Goal: Communication & Community: Participate in discussion

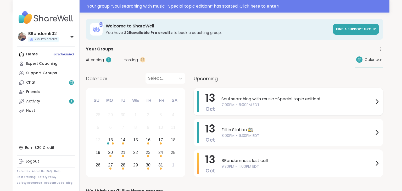
click at [230, 99] on span "Soul searching with music -Special topic edition!" at bounding box center [297, 99] width 152 height 6
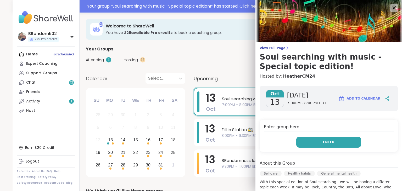
click at [326, 139] on button "Enter" at bounding box center [328, 142] width 65 height 11
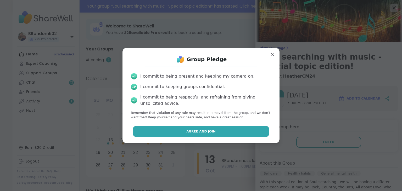
click at [224, 135] on button "Agree and Join" at bounding box center [201, 131] width 136 height 11
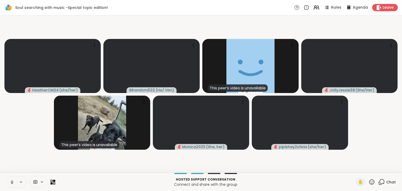
click at [13, 182] on icon at bounding box center [12, 182] width 5 height 5
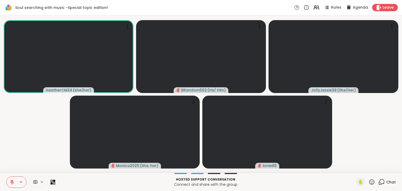
click at [12, 181] on icon at bounding box center [12, 181] width 2 height 2
click at [12, 182] on icon at bounding box center [12, 182] width 5 height 5
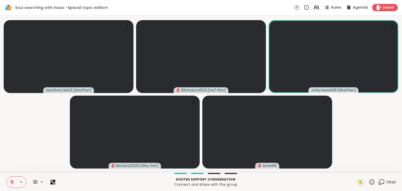
click at [12, 179] on button at bounding box center [12, 182] width 10 height 11
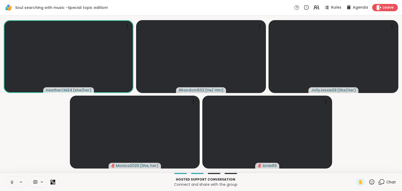
click at [15, 180] on button at bounding box center [12, 182] width 10 height 11
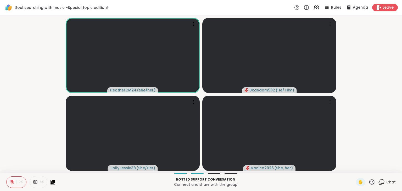
click at [11, 183] on icon at bounding box center [12, 182] width 5 height 5
click at [11, 184] on icon at bounding box center [12, 182] width 5 height 5
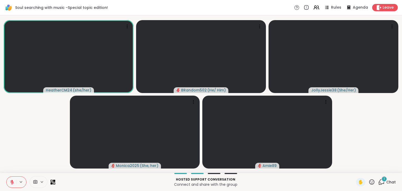
click at [12, 180] on button at bounding box center [12, 182] width 10 height 11
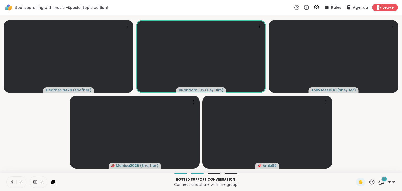
click at [11, 184] on icon at bounding box center [12, 182] width 5 height 5
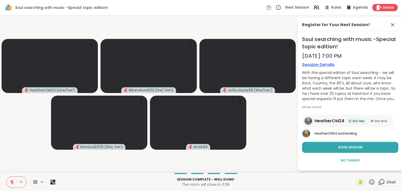
click at [11, 184] on icon at bounding box center [12, 182] width 5 height 5
click at [393, 24] on icon at bounding box center [392, 25] width 6 height 6
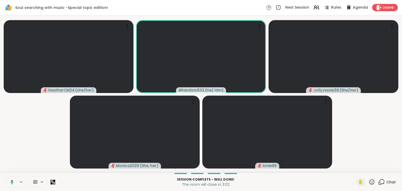
click at [381, 180] on icon at bounding box center [381, 181] width 5 height 5
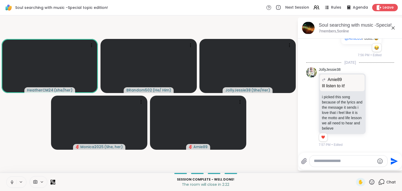
scroll to position [3625, 0]
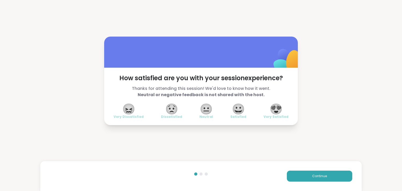
click at [276, 108] on span "😍" at bounding box center [275, 108] width 13 height 9
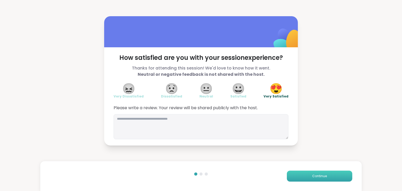
click at [322, 175] on span "Continue" at bounding box center [319, 176] width 15 height 5
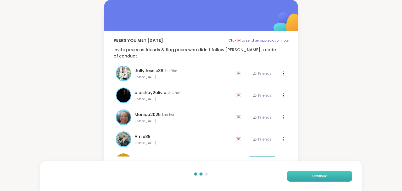
click at [322, 175] on span "Continue" at bounding box center [319, 176] width 15 height 5
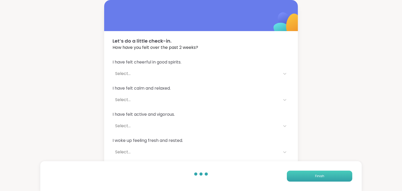
click at [322, 175] on span "Finish" at bounding box center [319, 176] width 9 height 5
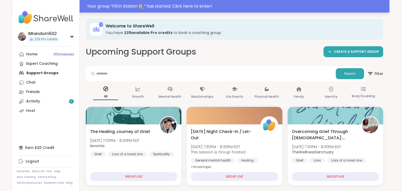
click at [206, 5] on div "Your group “ Fill in Station 🚉 ” has started. Click here to enter!" at bounding box center [236, 6] width 299 height 6
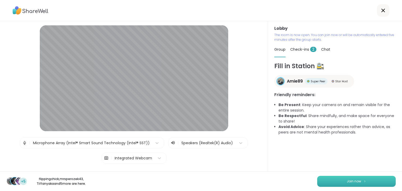
click at [340, 179] on button "Join now" at bounding box center [356, 181] width 78 height 11
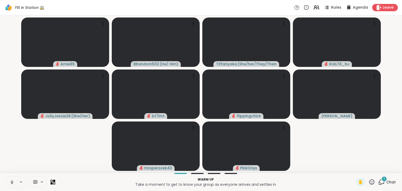
click at [381, 183] on icon at bounding box center [381, 182] width 7 height 7
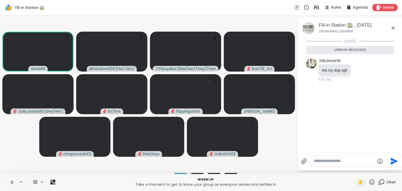
click at [13, 184] on icon at bounding box center [12, 182] width 5 height 5
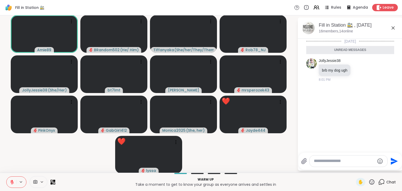
click at [10, 182] on icon at bounding box center [12, 182] width 5 height 5
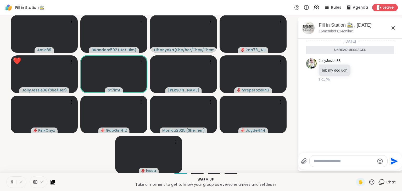
click at [11, 183] on icon at bounding box center [12, 182] width 5 height 5
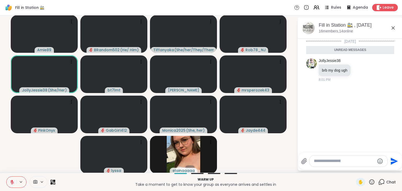
click at [13, 180] on icon at bounding box center [12, 182] width 5 height 5
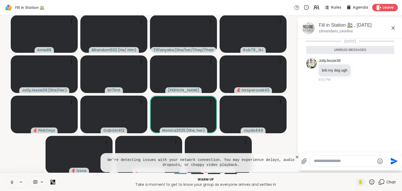
click at [297, 157] on icon at bounding box center [297, 157] width 3 height 3
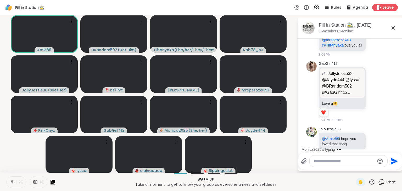
scroll to position [102, 0]
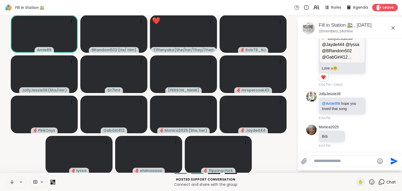
click at [382, 184] on icon at bounding box center [381, 182] width 7 height 7
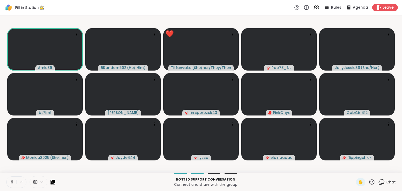
click at [382, 184] on icon at bounding box center [381, 182] width 7 height 7
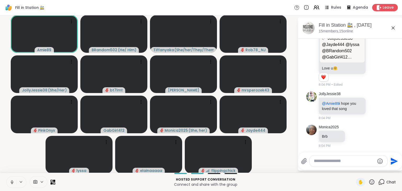
click at [11, 180] on icon at bounding box center [12, 182] width 5 height 5
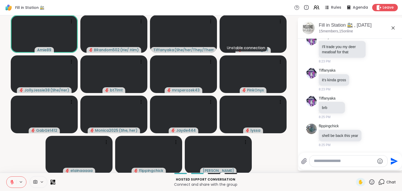
scroll to position [782, 0]
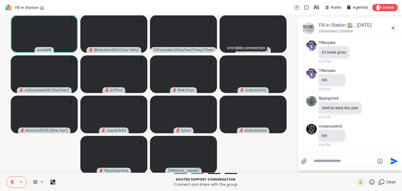
click at [13, 177] on button at bounding box center [12, 182] width 10 height 11
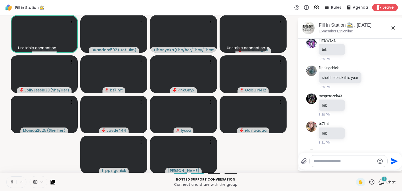
scroll to position [842, 0]
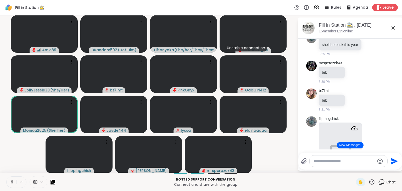
click at [9, 179] on button at bounding box center [12, 182] width 10 height 11
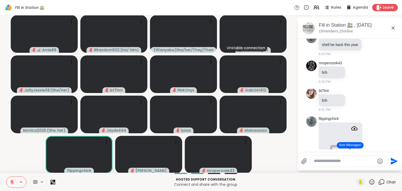
click at [12, 178] on button at bounding box center [12, 182] width 10 height 11
click at [355, 147] on button "New Messages!" at bounding box center [350, 145] width 26 height 6
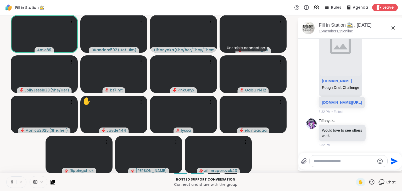
click at [10, 180] on icon at bounding box center [12, 182] width 5 height 5
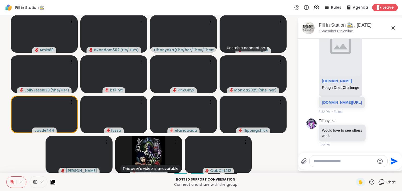
click at [372, 183] on icon at bounding box center [371, 181] width 5 height 5
click at [354, 169] on span "❤️" at bounding box center [356, 168] width 5 height 6
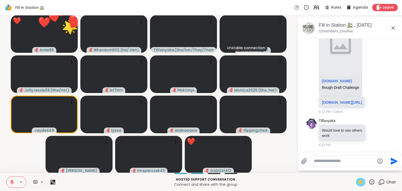
click at [356, 183] on div "✋" at bounding box center [360, 182] width 9 height 8
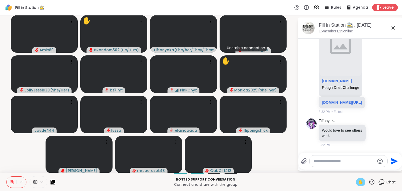
click at [14, 182] on icon at bounding box center [12, 182] width 5 height 5
click at [359, 182] on span "✋" at bounding box center [360, 182] width 5 height 6
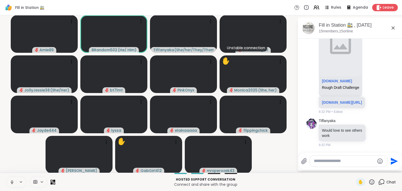
click at [13, 184] on icon at bounding box center [12, 182] width 5 height 5
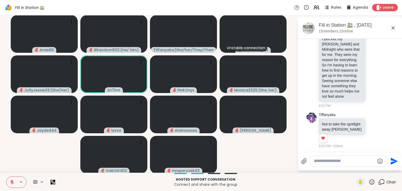
scroll to position [1127, 0]
click at [375, 66] on icon at bounding box center [374, 63] width 5 height 5
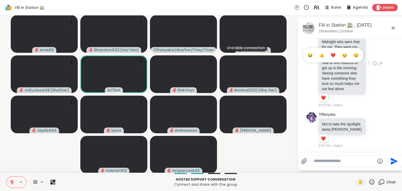
click at [332, 58] on div "Select Reaction: Heart" at bounding box center [333, 55] width 5 height 5
click at [374, 133] on icon at bounding box center [374, 130] width 5 height 5
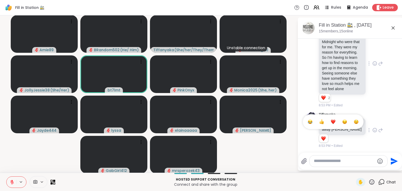
click at [333, 124] on div "Select Reaction: Heart" at bounding box center [333, 122] width 5 height 5
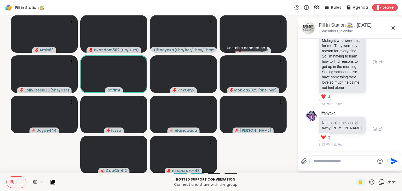
click at [382, 64] on icon at bounding box center [380, 62] width 5 height 6
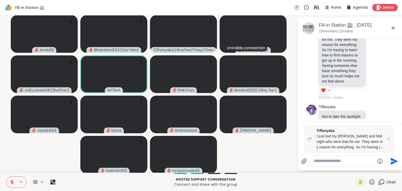
click at [334, 161] on textarea "Type your message" at bounding box center [344, 160] width 61 height 5
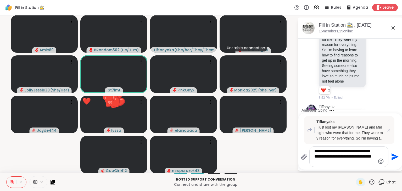
scroll to position [1257, 0]
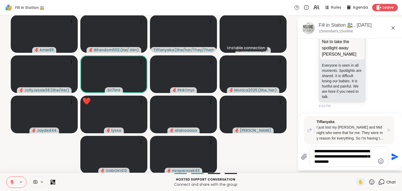
type textarea "**********"
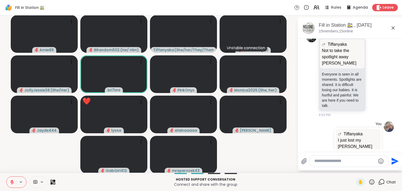
scroll to position [1292, 0]
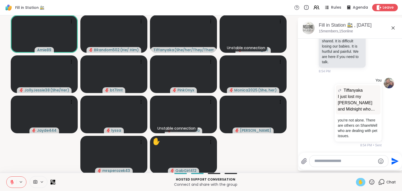
click at [360, 180] on span "✋" at bounding box center [360, 182] width 5 height 6
click at [373, 181] on icon at bounding box center [371, 182] width 7 height 7
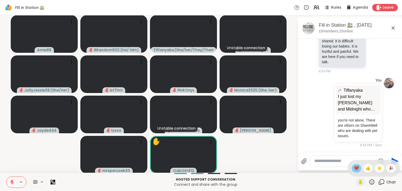
click at [354, 170] on span "❤️" at bounding box center [356, 168] width 5 height 6
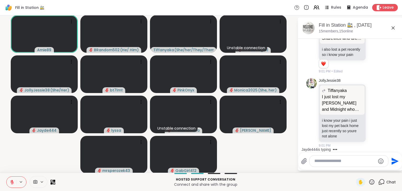
scroll to position [1479, 0]
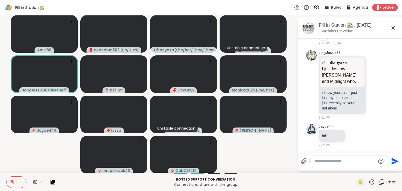
click at [9, 183] on button at bounding box center [12, 182] width 10 height 11
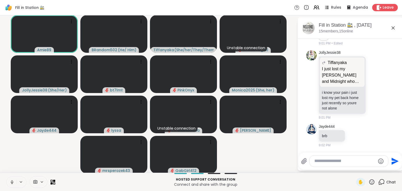
click at [13, 184] on icon at bounding box center [12, 182] width 5 height 5
click at [12, 183] on icon at bounding box center [12, 182] width 4 height 4
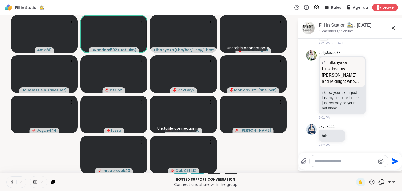
click at [11, 181] on icon at bounding box center [12, 182] width 5 height 5
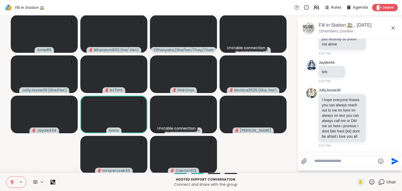
scroll to position [1617, 0]
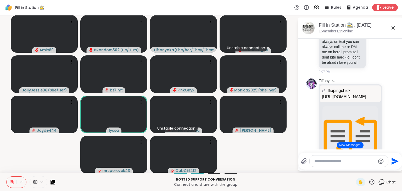
click at [383, 184] on icon at bounding box center [381, 181] width 5 height 5
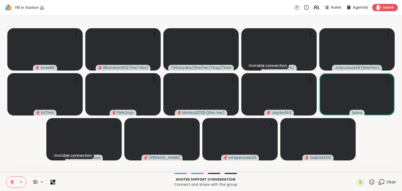
click at [383, 184] on icon at bounding box center [381, 181] width 5 height 5
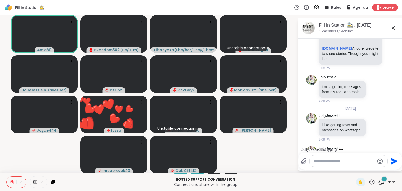
scroll to position [1796, 0]
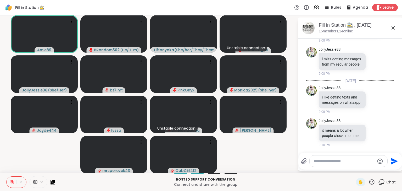
click at [374, 182] on icon at bounding box center [371, 181] width 5 height 5
click at [354, 171] on span "❤️" at bounding box center [356, 168] width 5 height 6
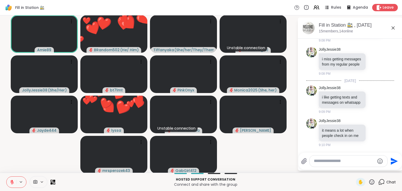
click at [371, 180] on icon at bounding box center [371, 182] width 7 height 7
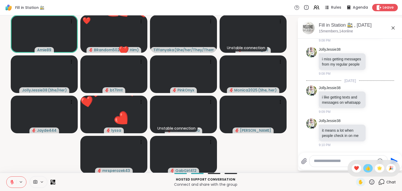
click at [367, 168] on span "👍" at bounding box center [367, 168] width 5 height 6
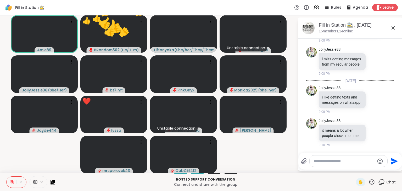
click at [373, 182] on icon at bounding box center [371, 181] width 5 height 5
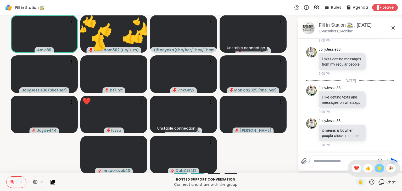
click at [378, 168] on span "🌟" at bounding box center [379, 168] width 5 height 6
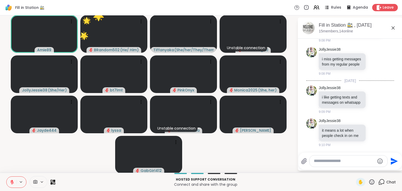
click at [371, 179] on div "✋" at bounding box center [365, 182] width 19 height 8
click at [371, 182] on icon at bounding box center [371, 181] width 5 height 5
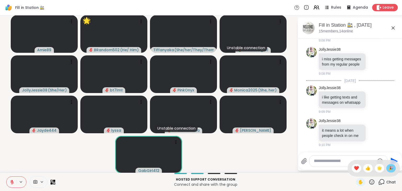
click at [389, 171] on span "🎉" at bounding box center [390, 168] width 5 height 6
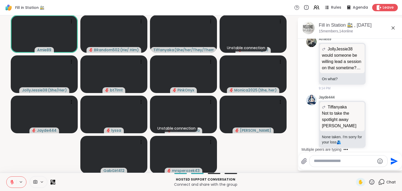
scroll to position [2064, 0]
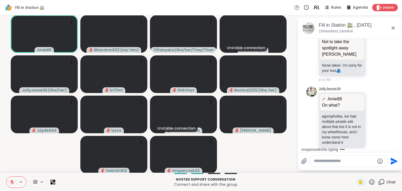
click at [15, 180] on button at bounding box center [12, 182] width 10 height 11
click at [11, 184] on icon at bounding box center [11, 184] width 1 height 0
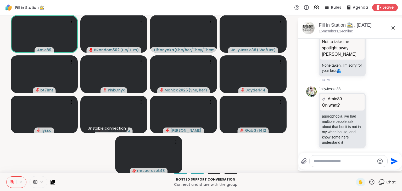
scroll to position [2128, 0]
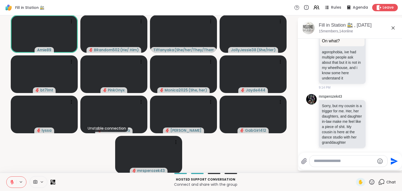
click at [11, 184] on icon at bounding box center [12, 182] width 5 height 5
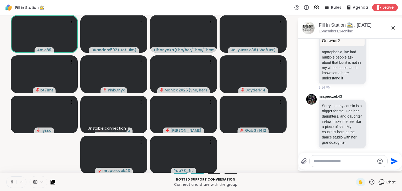
scroll to position [2136, 0]
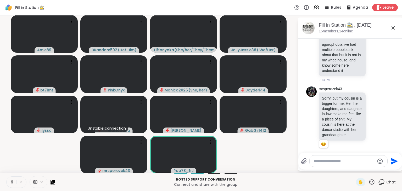
click at [12, 181] on icon at bounding box center [12, 182] width 5 height 5
click at [372, 184] on icon at bounding box center [371, 182] width 7 height 7
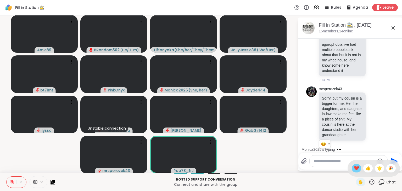
click at [354, 169] on span "❤️" at bounding box center [356, 168] width 5 height 6
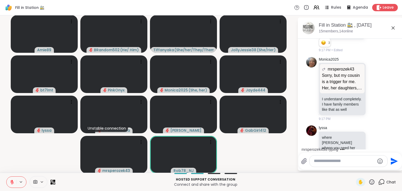
scroll to position [2252, 0]
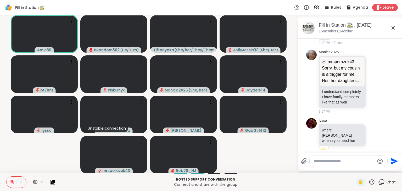
click at [371, 181] on icon at bounding box center [371, 182] width 7 height 7
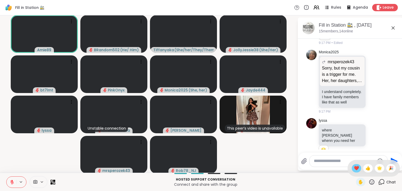
click at [354, 168] on span "❤️" at bounding box center [356, 168] width 5 height 6
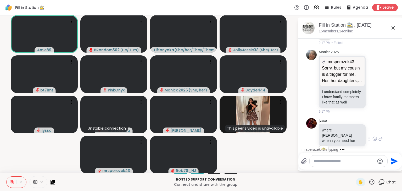
click at [380, 136] on icon at bounding box center [380, 139] width 5 height 6
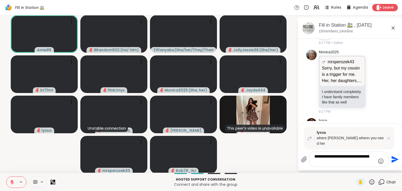
type textarea "**********"
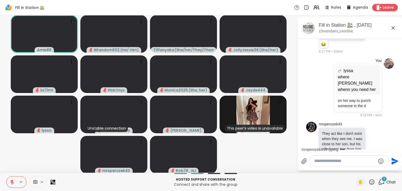
scroll to position [2416, 0]
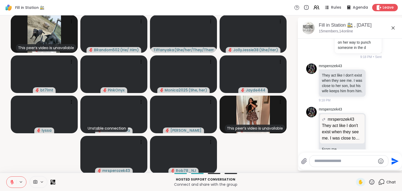
click at [329, 163] on textarea "Type your message" at bounding box center [344, 160] width 61 height 5
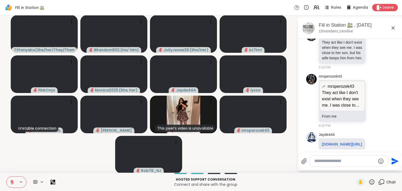
paste textarea "**********"
type textarea "**********"
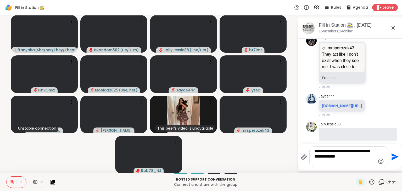
click at [394, 158] on icon "Send" at bounding box center [394, 156] width 7 height 7
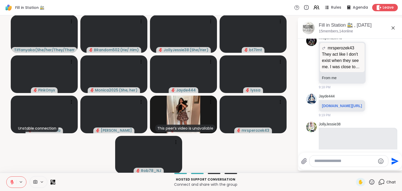
scroll to position [2616, 0]
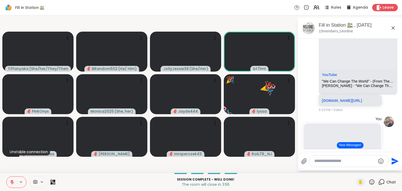
click at [10, 180] on icon at bounding box center [12, 182] width 5 height 5
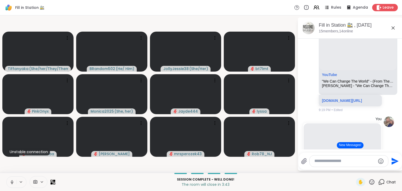
click at [10, 180] on icon at bounding box center [12, 182] width 5 height 5
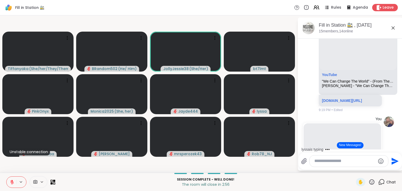
click at [13, 178] on button at bounding box center [12, 182] width 10 height 11
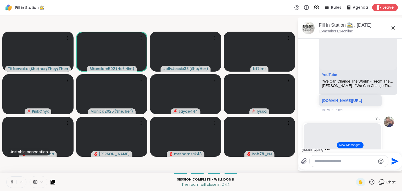
click at [355, 143] on button "New Messages!" at bounding box center [350, 145] width 26 height 6
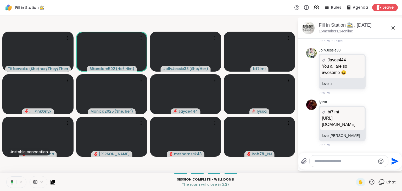
scroll to position [4013, 0]
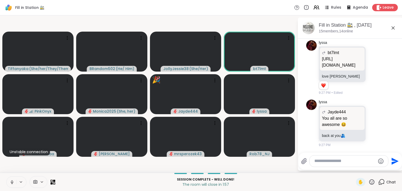
click at [12, 178] on button at bounding box center [12, 182] width 10 height 11
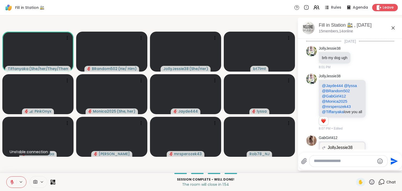
scroll to position [4013, 0]
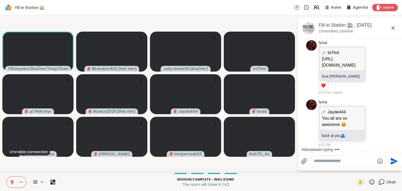
click at [13, 181] on icon at bounding box center [12, 181] width 2 height 2
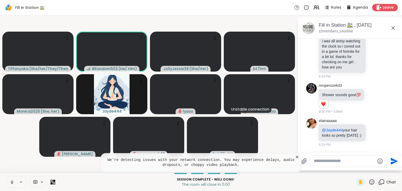
scroll to position [4175, 0]
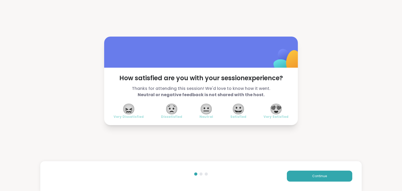
click at [279, 104] on span "😍" at bounding box center [275, 108] width 13 height 9
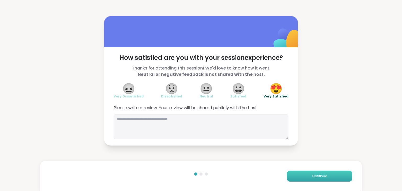
click at [313, 172] on button "Continue" at bounding box center [319, 176] width 65 height 11
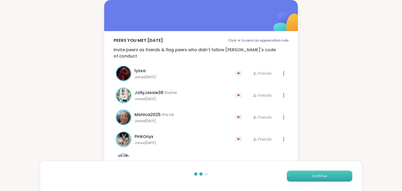
click at [313, 172] on button "Continue" at bounding box center [319, 176] width 65 height 11
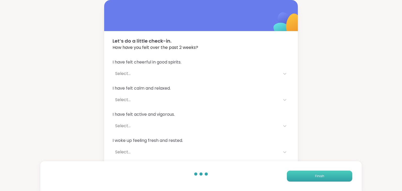
click at [313, 172] on button "Finish" at bounding box center [319, 176] width 65 height 11
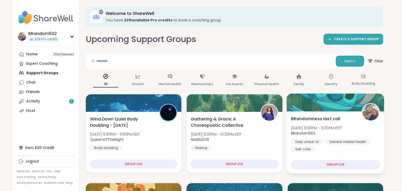
click at [330, 120] on span "BRandomness last call" at bounding box center [315, 119] width 49 height 6
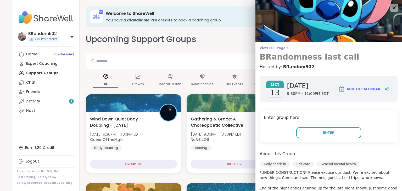
click at [273, 50] on span "View Full Page" at bounding box center [328, 48] width 138 height 4
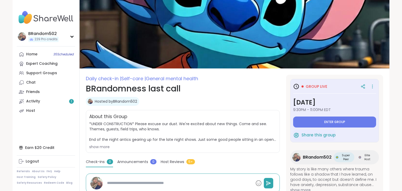
drag, startPoint x: 376, startPoint y: 98, endPoint x: 378, endPoint y: 99, distance: 3.1
click at [378, 99] on div "Group live Monday, Oct 13 9:30PM - 11:00PM EDT Enter group Share this group" at bounding box center [334, 111] width 89 height 64
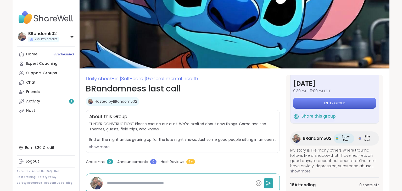
click at [329, 103] on span "Enter group" at bounding box center [334, 103] width 21 height 4
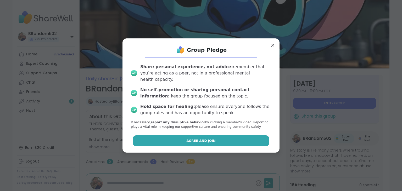
click at [206, 140] on span "Agree and Join" at bounding box center [200, 141] width 29 height 5
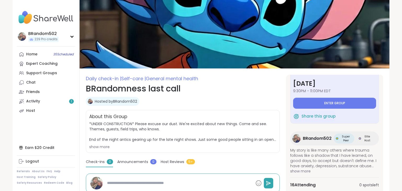
type textarea "*"
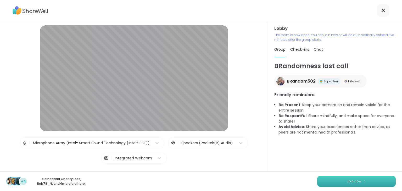
click at [335, 180] on button "Join now" at bounding box center [356, 181] width 78 height 11
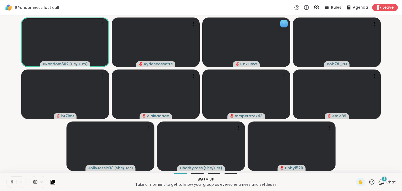
click at [249, 24] on div at bounding box center [246, 42] width 88 height 49
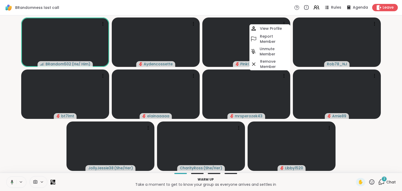
click at [239, 9] on div "BRandomness last call Rules Agenda Leave" at bounding box center [201, 7] width 402 height 15
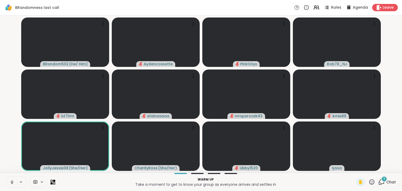
click at [384, 181] on span "3" at bounding box center [384, 179] width 2 height 4
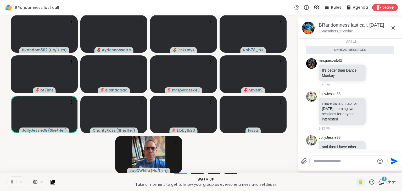
scroll to position [26, 0]
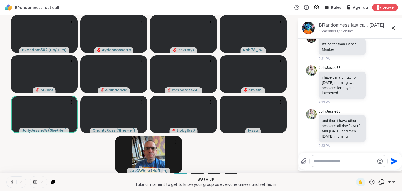
click at [336, 163] on textarea "Type your message" at bounding box center [344, 160] width 61 height 5
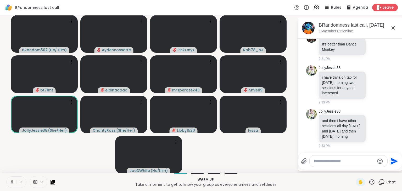
paste textarea "**********"
type textarea "**********"
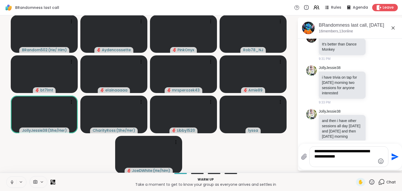
click at [392, 157] on icon "Send" at bounding box center [394, 157] width 8 height 8
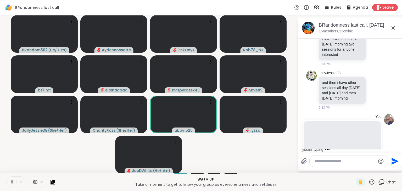
click at [382, 182] on icon at bounding box center [381, 182] width 7 height 7
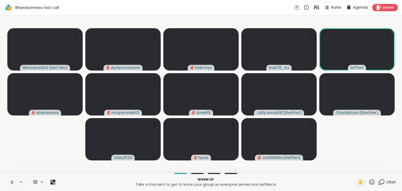
click at [382, 182] on icon at bounding box center [381, 182] width 7 height 7
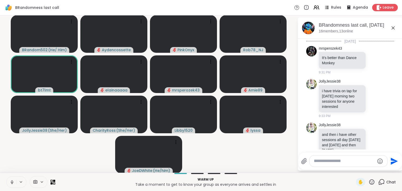
scroll to position [142, 0]
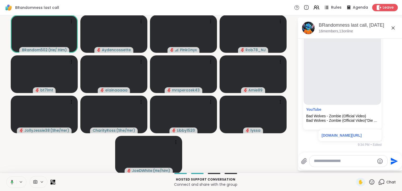
click at [335, 9] on span "Rules" at bounding box center [336, 7] width 11 height 5
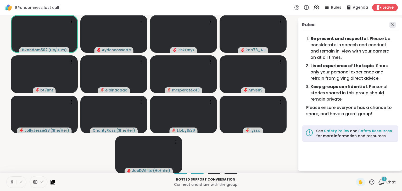
click at [392, 25] on icon at bounding box center [392, 25] width 6 height 6
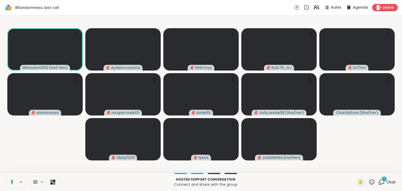
click at [384, 179] on span "1" at bounding box center [383, 179] width 1 height 4
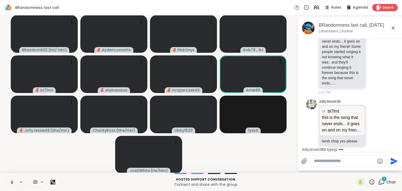
scroll to position [641, 0]
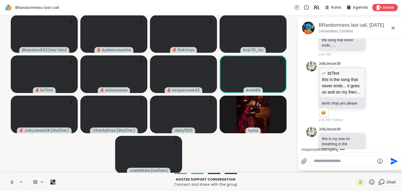
click at [254, 160] on video-player-container "BRandom502 ( He/ Him ) Aydencossette PinkOnyx Rob78_NJ bt7lmt elainaaaaa mrsper…" at bounding box center [148, 94] width 291 height 153
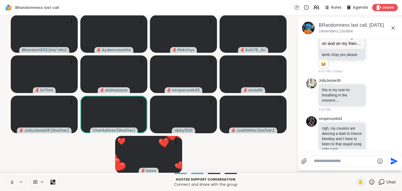
scroll to position [704, 0]
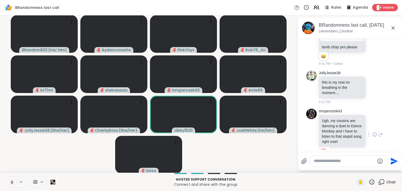
click at [374, 132] on icon at bounding box center [374, 134] width 5 height 5
click at [312, 124] on div "Select Reaction: Joy" at bounding box center [310, 126] width 5 height 5
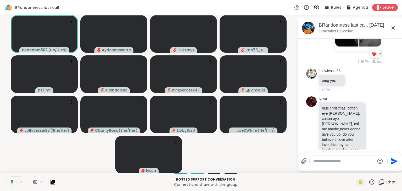
scroll to position [1466, 0]
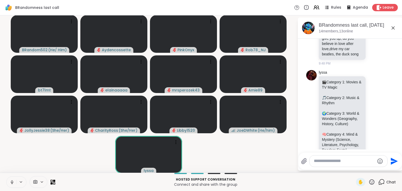
click at [11, 183] on icon at bounding box center [12, 182] width 5 height 5
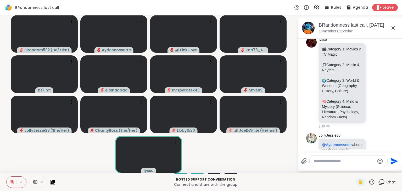
click at [12, 181] on icon at bounding box center [12, 181] width 2 height 2
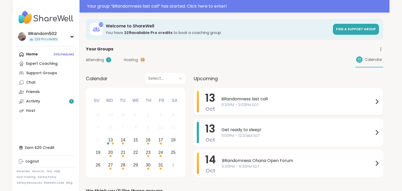
click at [236, 98] on span "BRandomness last call" at bounding box center [297, 99] width 152 height 6
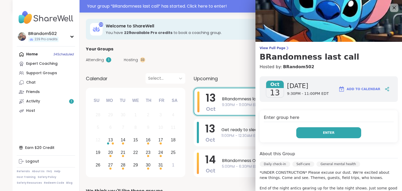
click at [332, 131] on span "Enter" at bounding box center [329, 133] width 12 height 5
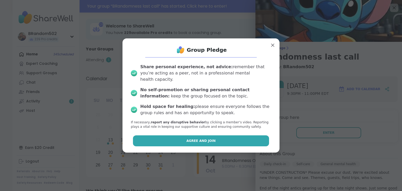
click at [222, 141] on button "Agree and Join" at bounding box center [201, 140] width 136 height 11
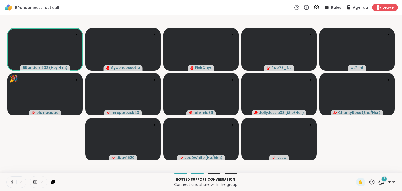
click at [383, 184] on icon at bounding box center [381, 182] width 7 height 7
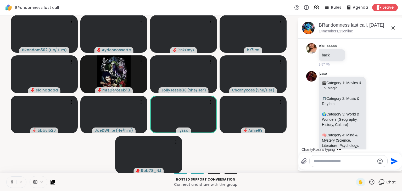
scroll to position [2028, 0]
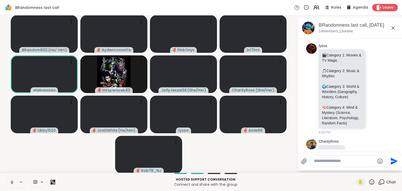
click at [392, 28] on icon at bounding box center [393, 28] width 6 height 6
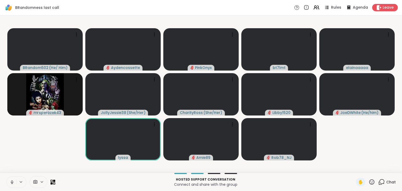
click at [382, 181] on icon at bounding box center [381, 182] width 7 height 7
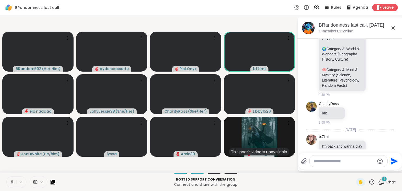
scroll to position [2233, 0]
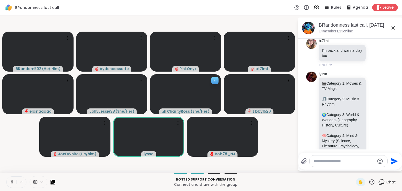
click at [217, 81] on icon at bounding box center [214, 80] width 5 height 5
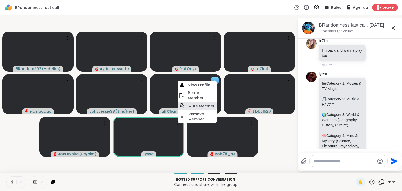
click at [204, 107] on h4 "Mute Member" at bounding box center [201, 106] width 26 height 5
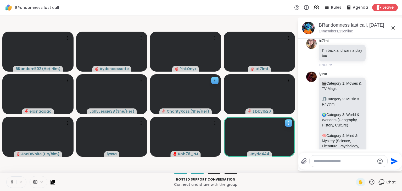
click at [290, 123] on icon at bounding box center [288, 123] width 5 height 5
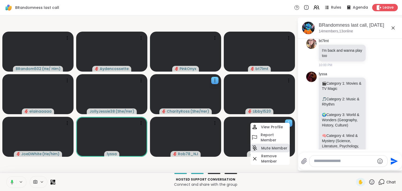
click at [283, 145] on div "Mute Member" at bounding box center [269, 148] width 39 height 9
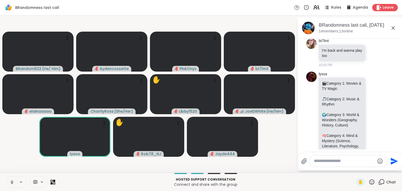
click at [319, 8] on icon at bounding box center [316, 7] width 7 height 7
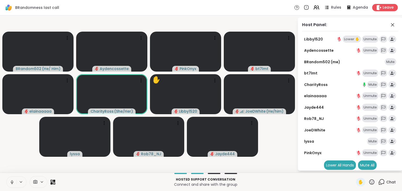
click at [284, 158] on video-player-container "BRandom502 ( He/ Him ) Aydencossette PinkOnyx bt7lmt elainaaaaa CharityRoss ( S…" at bounding box center [148, 94] width 291 height 153
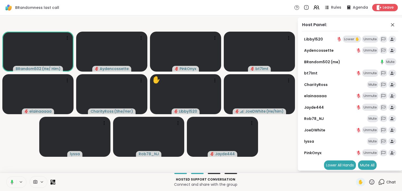
click at [381, 186] on div "Chat" at bounding box center [387, 182] width 18 height 8
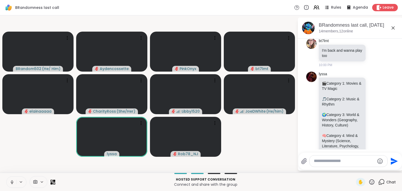
scroll to position [2266, 0]
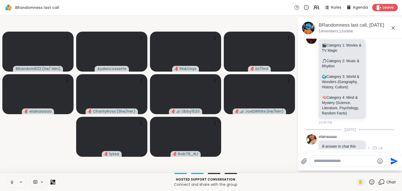
click at [374, 146] on icon at bounding box center [374, 148] width 5 height 5
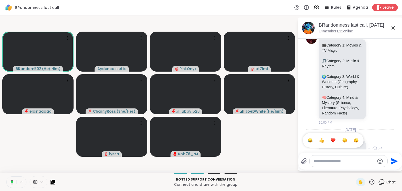
click at [333, 138] on div "Select Reaction: Heart" at bounding box center [333, 140] width 5 height 5
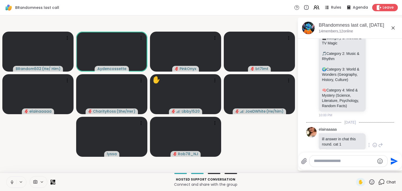
click at [330, 160] on textarea "Type your message" at bounding box center [344, 160] width 61 height 5
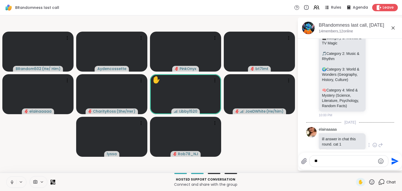
type textarea "*"
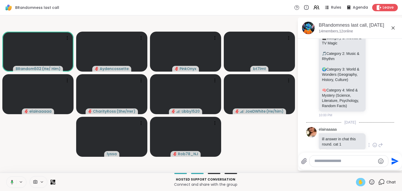
click at [358, 183] on span "✋" at bounding box center [360, 182] width 5 height 6
click at [355, 184] on div "Hosted support conversation Connect and share with the group ✋ Chat" at bounding box center [201, 182] width 402 height 18
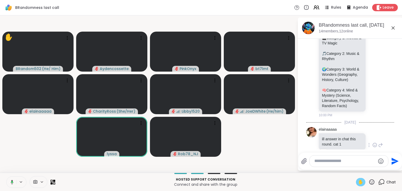
click at [360, 179] on span "✋" at bounding box center [360, 182] width 5 height 6
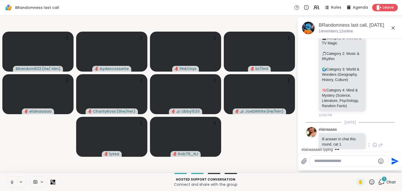
scroll to position [2302, 0]
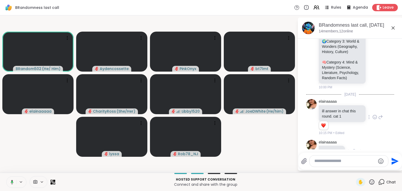
click at [354, 149] on icon at bounding box center [354, 151] width 4 height 4
click at [354, 141] on div "Select Reaction: Heart" at bounding box center [354, 143] width 5 height 5
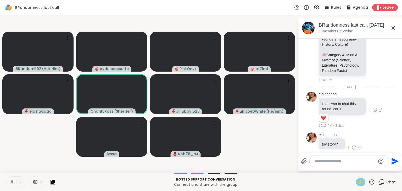
click at [363, 179] on span "✋" at bounding box center [360, 182] width 5 height 6
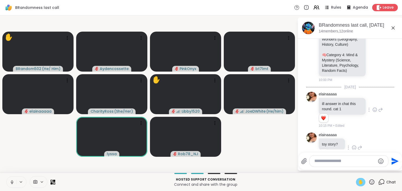
click at [363, 175] on div "Hosted support conversation Connect and share with the group ✋ Chat" at bounding box center [201, 182] width 402 height 18
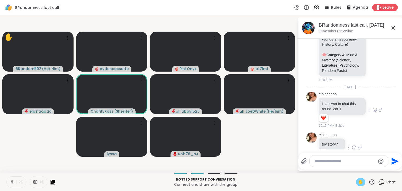
click at [360, 179] on span "✋" at bounding box center [360, 182] width 5 height 6
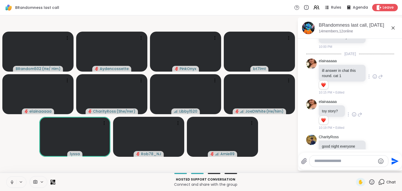
scroll to position [2349, 0]
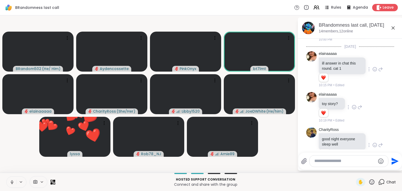
click at [376, 143] on icon at bounding box center [374, 145] width 5 height 5
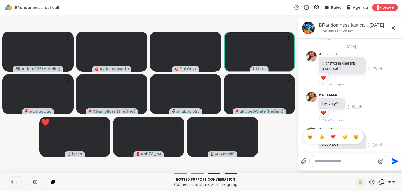
click at [333, 132] on button "Select Reaction: Heart" at bounding box center [333, 137] width 10 height 10
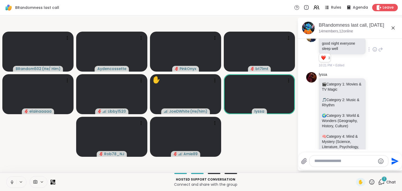
scroll to position [2473, 0]
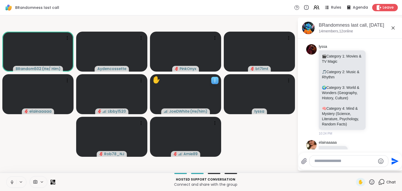
click at [216, 78] on icon at bounding box center [214, 80] width 5 height 5
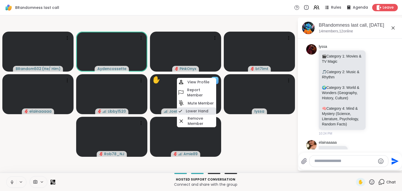
click at [200, 110] on h4 "Lower Hand" at bounding box center [197, 111] width 22 height 5
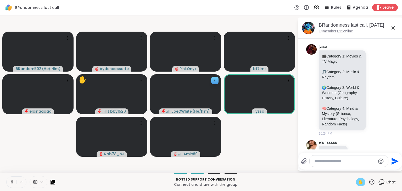
click at [358, 182] on div "✋" at bounding box center [360, 182] width 9 height 8
click at [359, 182] on span "✋" at bounding box center [360, 182] width 5 height 6
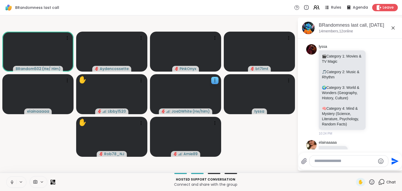
click at [319, 6] on icon at bounding box center [318, 8] width 2 height 4
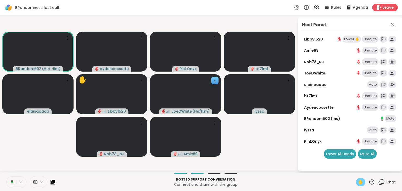
click at [356, 184] on div "✋" at bounding box center [360, 182] width 9 height 8
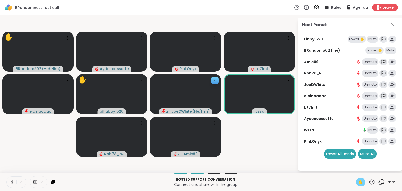
click at [290, 181] on p "Hosted support conversation" at bounding box center [205, 179] width 294 height 5
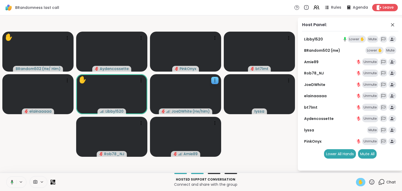
click at [363, 182] on span "✋" at bounding box center [360, 182] width 5 height 6
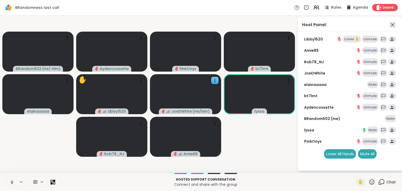
click at [392, 22] on icon at bounding box center [392, 25] width 6 height 6
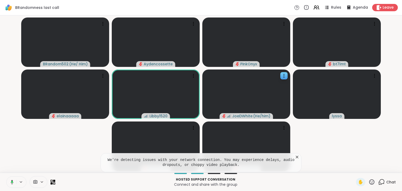
click at [380, 182] on icon at bounding box center [381, 181] width 5 height 5
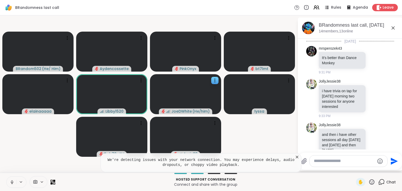
scroll to position [2468, 0]
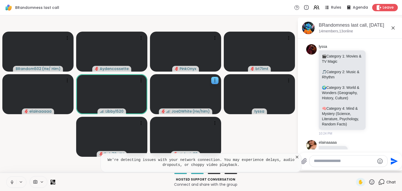
click at [297, 158] on icon at bounding box center [297, 157] width 3 height 3
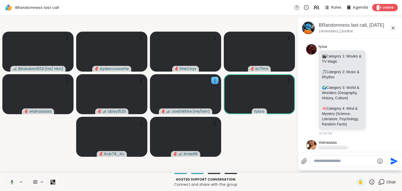
click at [371, 180] on icon at bounding box center [371, 181] width 5 height 5
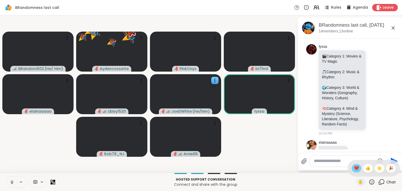
click at [356, 169] on span "❤️" at bounding box center [356, 168] width 5 height 6
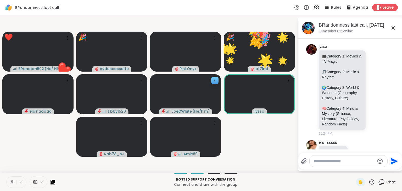
click at [372, 183] on icon at bounding box center [371, 182] width 7 height 7
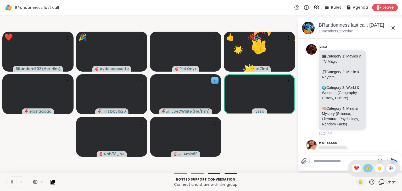
click at [368, 167] on span "👍" at bounding box center [367, 168] width 5 height 6
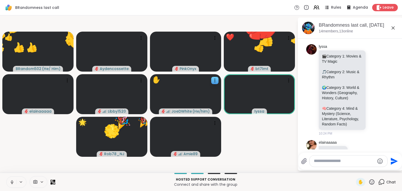
click at [372, 182] on icon at bounding box center [371, 182] width 7 height 7
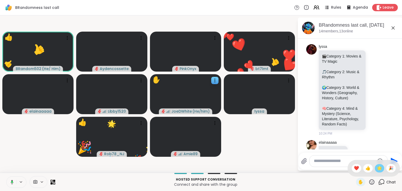
click at [378, 166] on span "🌟" at bounding box center [379, 168] width 5 height 6
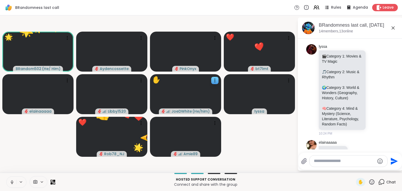
click at [372, 183] on icon at bounding box center [371, 182] width 7 height 7
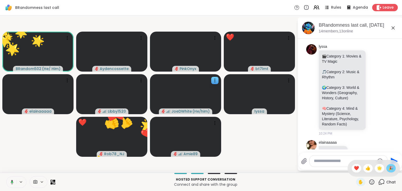
click at [390, 166] on span "🎉" at bounding box center [390, 168] width 5 height 6
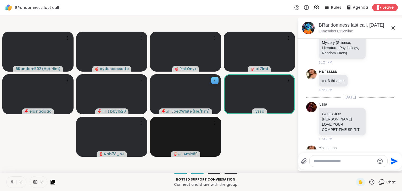
scroll to position [2546, 0]
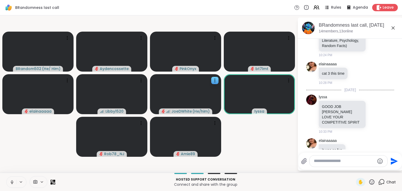
click at [9, 180] on button at bounding box center [12, 182] width 10 height 11
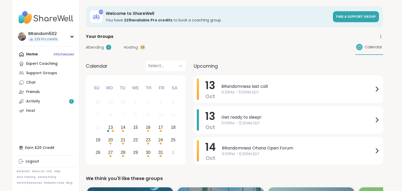
click at [235, 87] on span "BRandomness last call" at bounding box center [297, 86] width 152 height 6
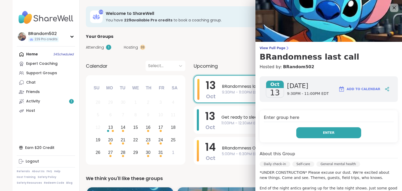
click at [308, 129] on button "Enter" at bounding box center [328, 132] width 65 height 11
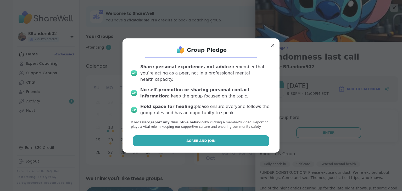
click at [253, 135] on button "Agree and Join" at bounding box center [201, 140] width 136 height 11
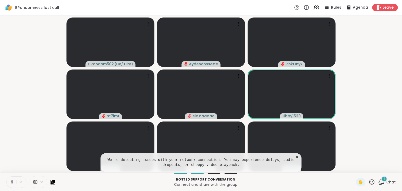
click at [298, 157] on icon at bounding box center [296, 157] width 5 height 5
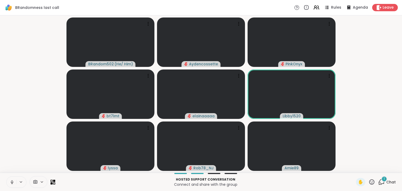
click at [381, 180] on icon at bounding box center [381, 182] width 7 height 7
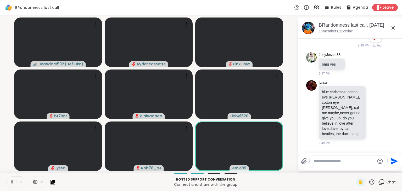
scroll to position [2608, 0]
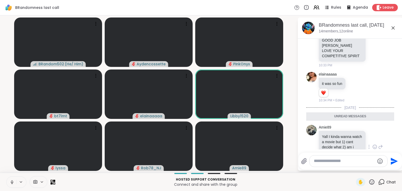
click at [378, 144] on div at bounding box center [374, 147] width 16 height 6
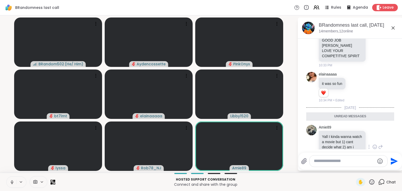
click at [381, 144] on icon at bounding box center [380, 147] width 5 height 6
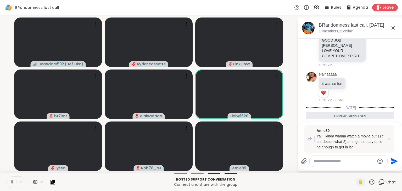
click at [333, 162] on textarea "Type your message" at bounding box center [344, 160] width 61 height 5
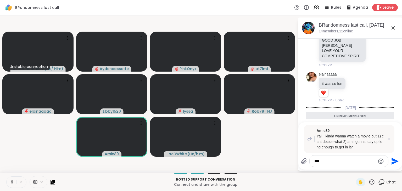
type textarea "****"
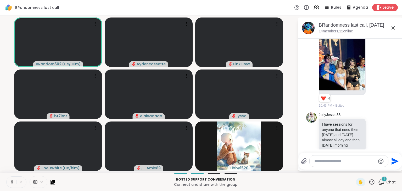
scroll to position [3018, 0]
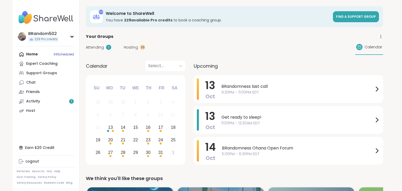
click at [265, 89] on span "BRandomness last call" at bounding box center [297, 86] width 152 height 6
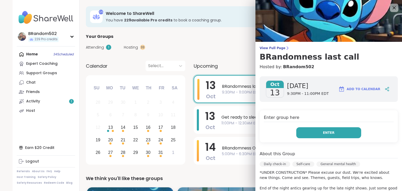
click at [310, 132] on button "Enter" at bounding box center [328, 132] width 65 height 11
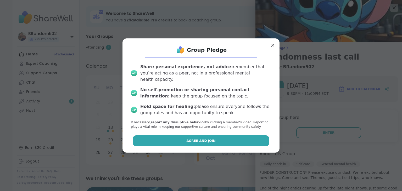
click at [254, 135] on button "Agree and Join" at bounding box center [201, 140] width 136 height 11
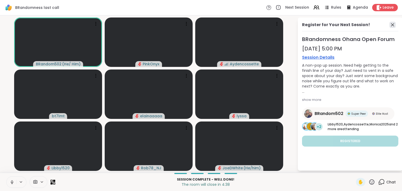
click at [393, 26] on icon at bounding box center [392, 25] width 6 height 6
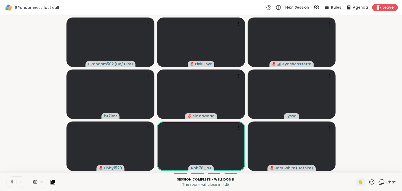
click at [383, 180] on icon at bounding box center [381, 181] width 5 height 5
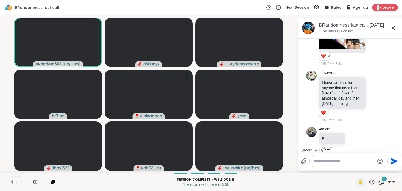
scroll to position [1412, 0]
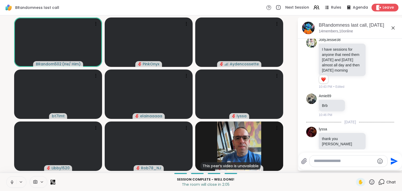
click at [378, 6] on icon at bounding box center [378, 7] width 5 height 5
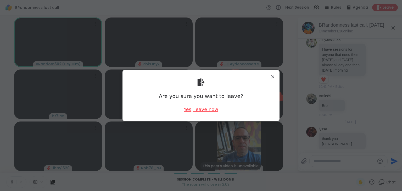
click at [201, 107] on div "Yes, leave now" at bounding box center [201, 109] width 35 height 7
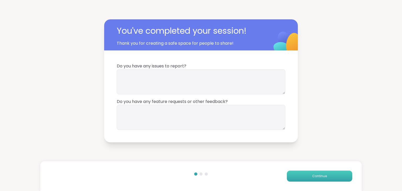
click at [306, 174] on button "Continue" at bounding box center [319, 176] width 65 height 11
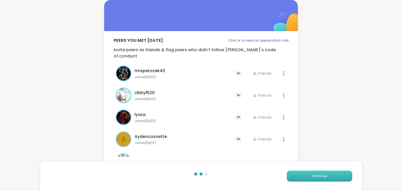
click at [306, 174] on button "Continue" at bounding box center [319, 176] width 65 height 11
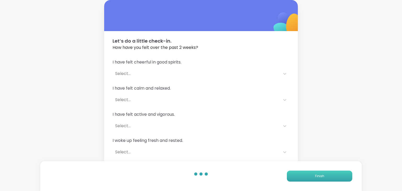
click at [311, 171] on button "Finish" at bounding box center [319, 176] width 65 height 11
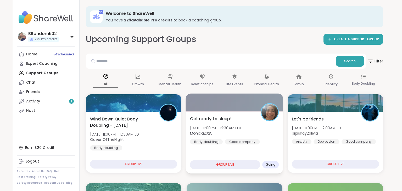
click at [200, 125] on span "[DATE] 11:00PM - 12:30AM EDT" at bounding box center [216, 127] width 52 height 5
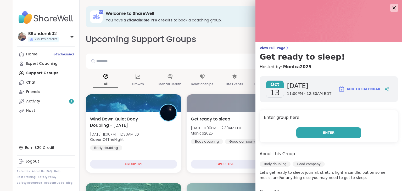
click at [305, 131] on button "Enter" at bounding box center [328, 132] width 65 height 11
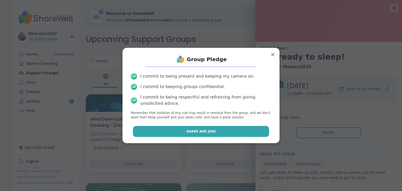
click at [260, 132] on button "Agree and Join" at bounding box center [201, 131] width 136 height 11
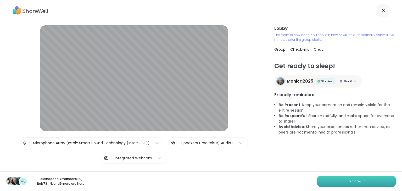
click at [336, 182] on button "Join now" at bounding box center [356, 181] width 78 height 11
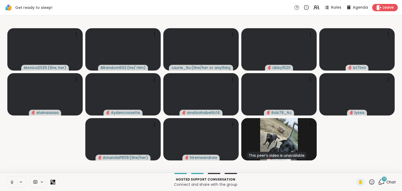
click at [381, 183] on icon at bounding box center [381, 182] width 7 height 7
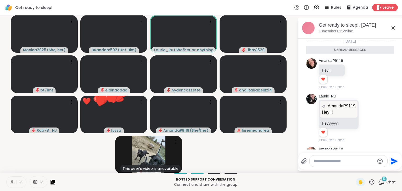
scroll to position [525, 0]
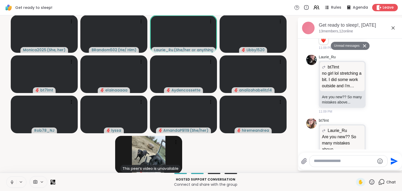
click at [364, 45] on icon at bounding box center [365, 45] width 4 height 3
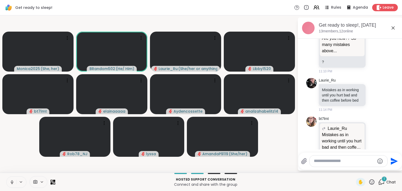
scroll to position [681, 0]
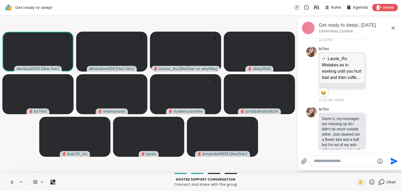
click at [12, 183] on icon at bounding box center [11, 181] width 1 height 2
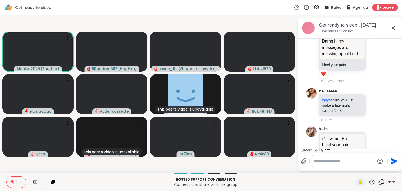
scroll to position [927, 0]
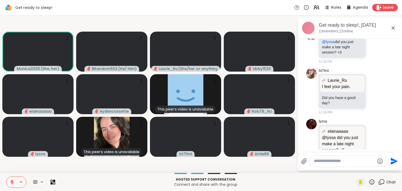
click at [12, 182] on icon at bounding box center [12, 181] width 2 height 2
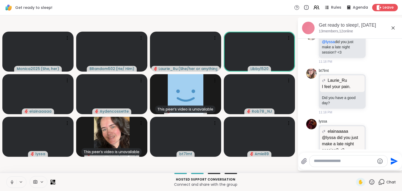
click at [11, 177] on button at bounding box center [12, 182] width 10 height 11
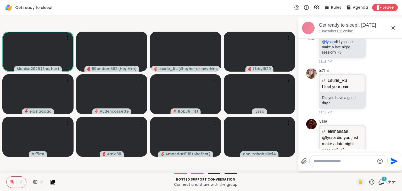
scroll to position [1023, 0]
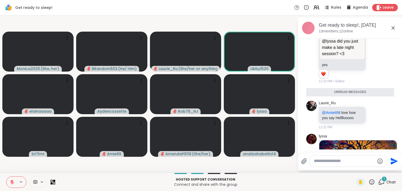
click at [10, 181] on icon at bounding box center [12, 182] width 5 height 5
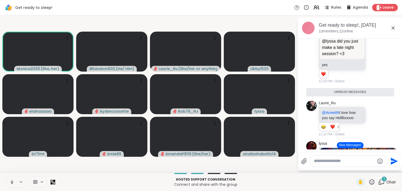
click at [359, 146] on button "New Messages!" at bounding box center [350, 145] width 26 height 6
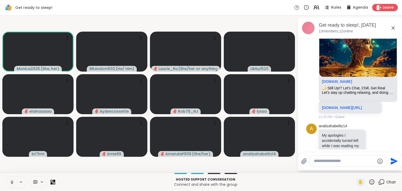
scroll to position [1154, 0]
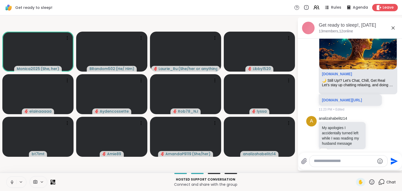
click at [11, 182] on icon at bounding box center [12, 182] width 5 height 5
click at [373, 184] on icon at bounding box center [371, 182] width 7 height 7
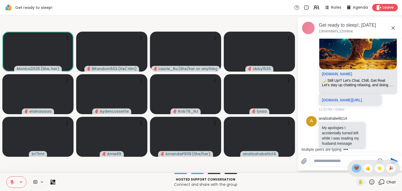
click at [354, 166] on span "❤️" at bounding box center [356, 168] width 5 height 6
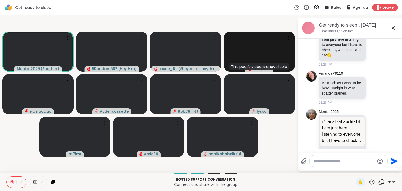
scroll to position [1333, 0]
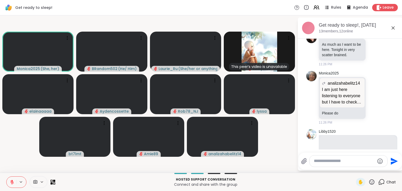
click at [13, 182] on icon at bounding box center [12, 182] width 4 height 4
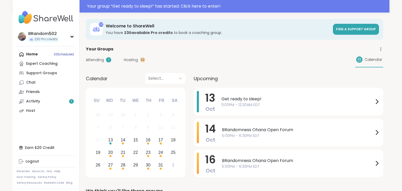
click at [379, 50] on icon at bounding box center [380, 49] width 5 height 5
click at [349, 67] on link "Group History" at bounding box center [351, 64] width 59 height 12
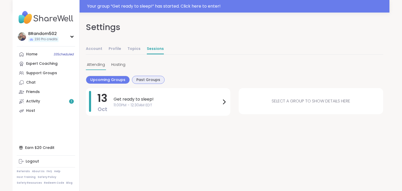
click at [140, 78] on span "Past Groups" at bounding box center [148, 79] width 24 height 5
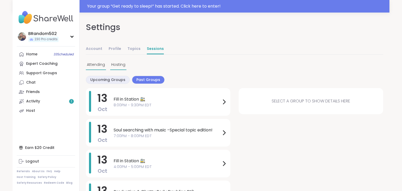
click at [119, 61] on div "Hosting" at bounding box center [118, 65] width 16 height 10
click at [155, 100] on span "BRandomness last call" at bounding box center [167, 99] width 107 height 6
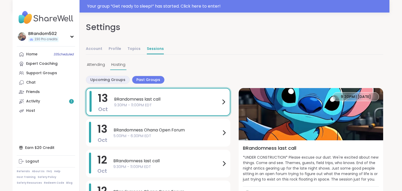
click at [361, 97] on span "9:30PM | [DATE]" at bounding box center [356, 96] width 30 height 5
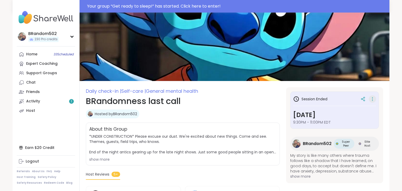
click at [371, 99] on icon at bounding box center [372, 98] width 5 height 7
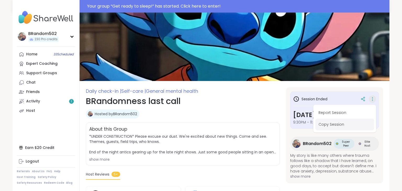
click at [347, 122] on button "Copy Session" at bounding box center [344, 125] width 59 height 12
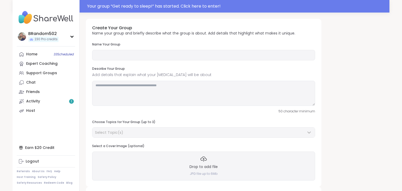
type input "**********"
type textarea "**********"
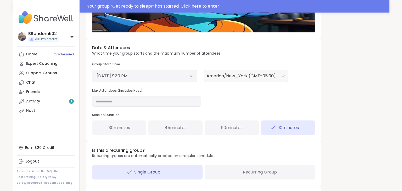
scroll to position [167, 0]
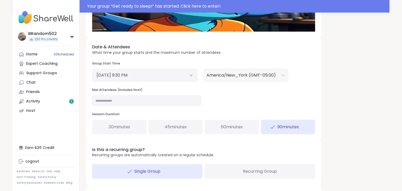
click at [191, 75] on icon at bounding box center [191, 75] width 2 height 1
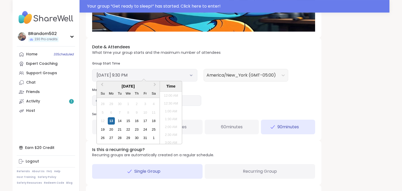
scroll to position [315, 0]
click at [119, 120] on div "14" at bounding box center [119, 120] width 7 height 7
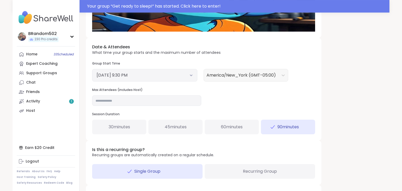
click at [209, 101] on div "Date & Attendees What time your group starts and the maximum number of attendee…" at bounding box center [203, 89] width 235 height 103
click at [128, 99] on input "**" at bounding box center [146, 100] width 109 height 10
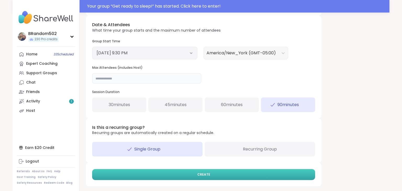
type input "**"
click at [232, 176] on button "CREATE" at bounding box center [203, 174] width 223 height 11
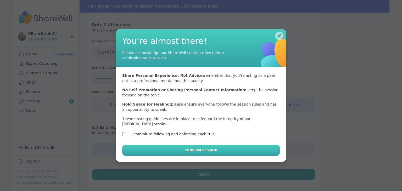
click at [137, 145] on button "Confirm Session" at bounding box center [200, 150] width 157 height 11
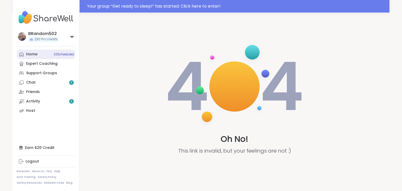
click at [46, 55] on link "Home 33 Scheduled" at bounding box center [46, 54] width 58 height 9
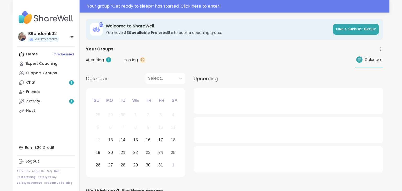
click at [135, 61] on span "Hosting" at bounding box center [131, 59] width 14 height 5
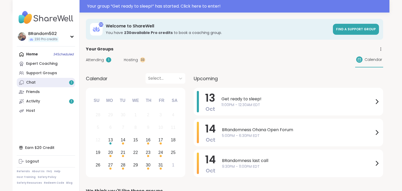
click at [39, 80] on link "Chat 1" at bounding box center [46, 82] width 58 height 9
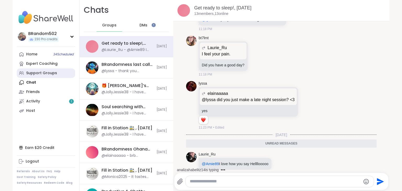
click at [41, 75] on div "Support Groups" at bounding box center [41, 73] width 31 height 5
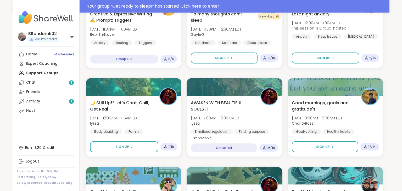
scroll to position [209, 0]
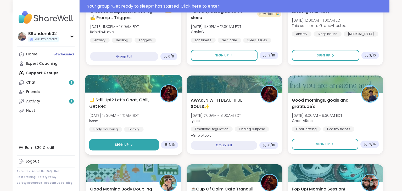
click at [119, 145] on span "Sign Up" at bounding box center [122, 145] width 14 height 5
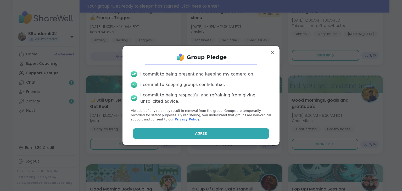
click at [167, 133] on button "Agree" at bounding box center [201, 133] width 136 height 11
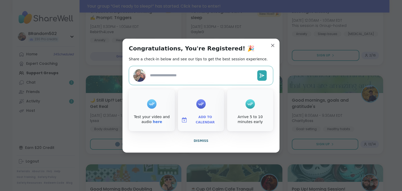
type textarea "*"
click at [191, 141] on button "Dismiss" at bounding box center [201, 140] width 144 height 11
